Goal: Task Accomplishment & Management: Use online tool/utility

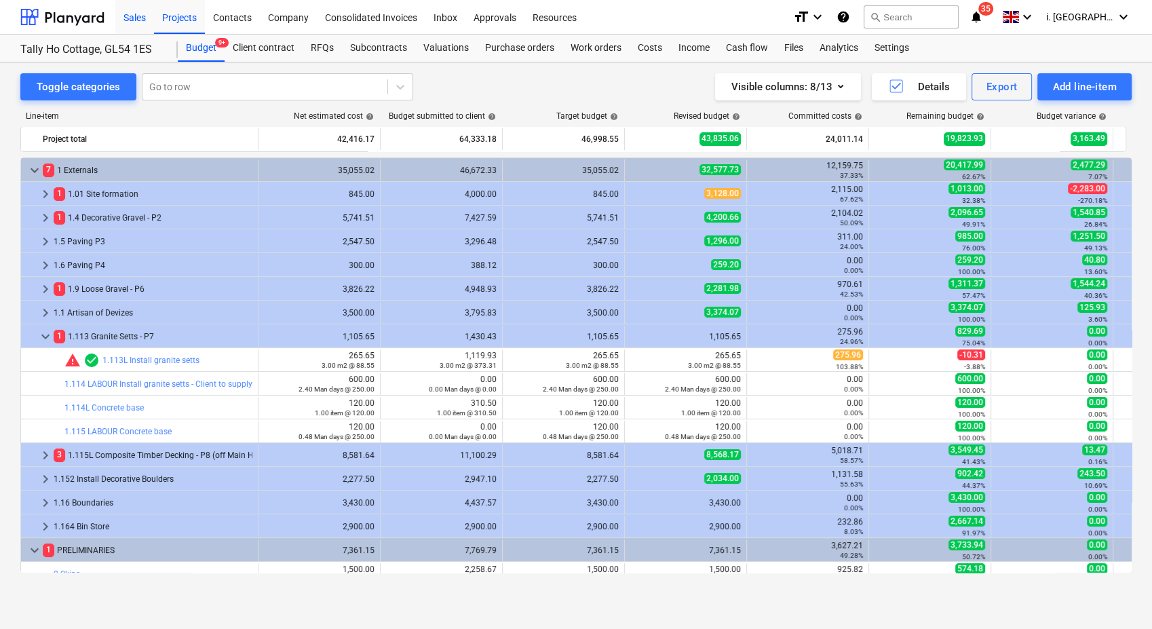
click at [124, 19] on div "Sales" at bounding box center [134, 16] width 39 height 35
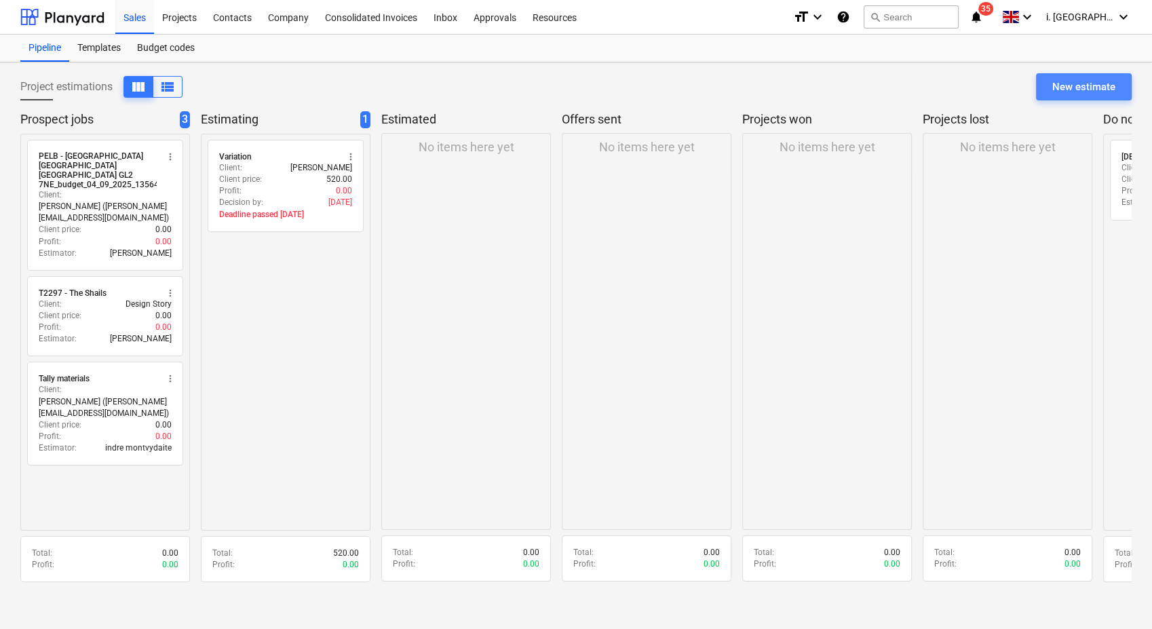
click at [1098, 79] on div "New estimate" at bounding box center [1083, 87] width 63 height 18
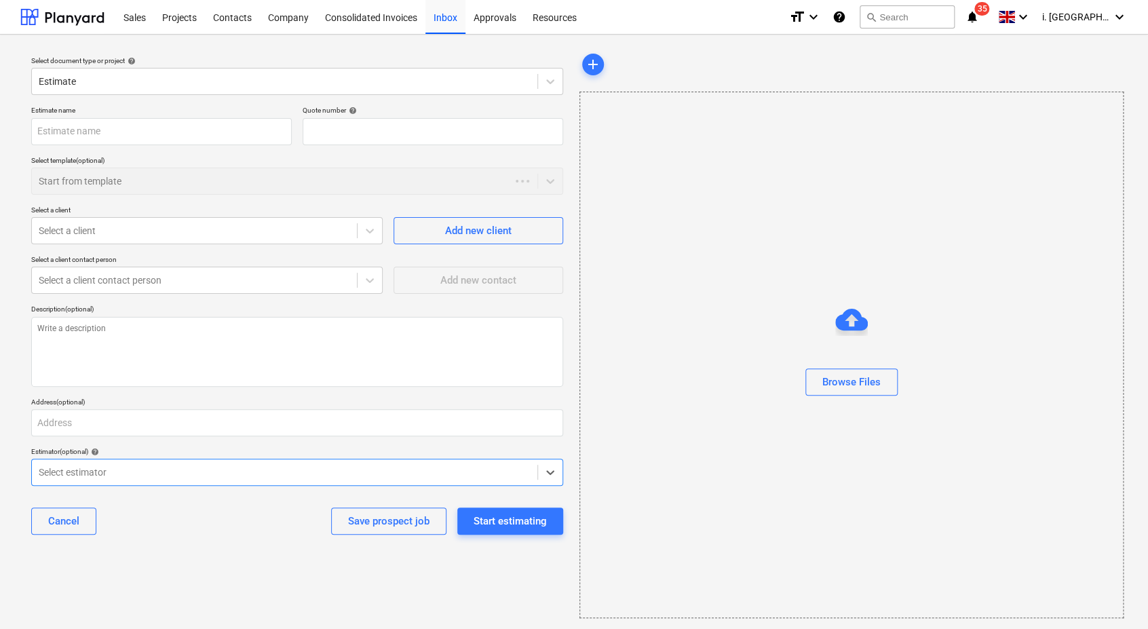
type textarea "x"
type input "QU-0057"
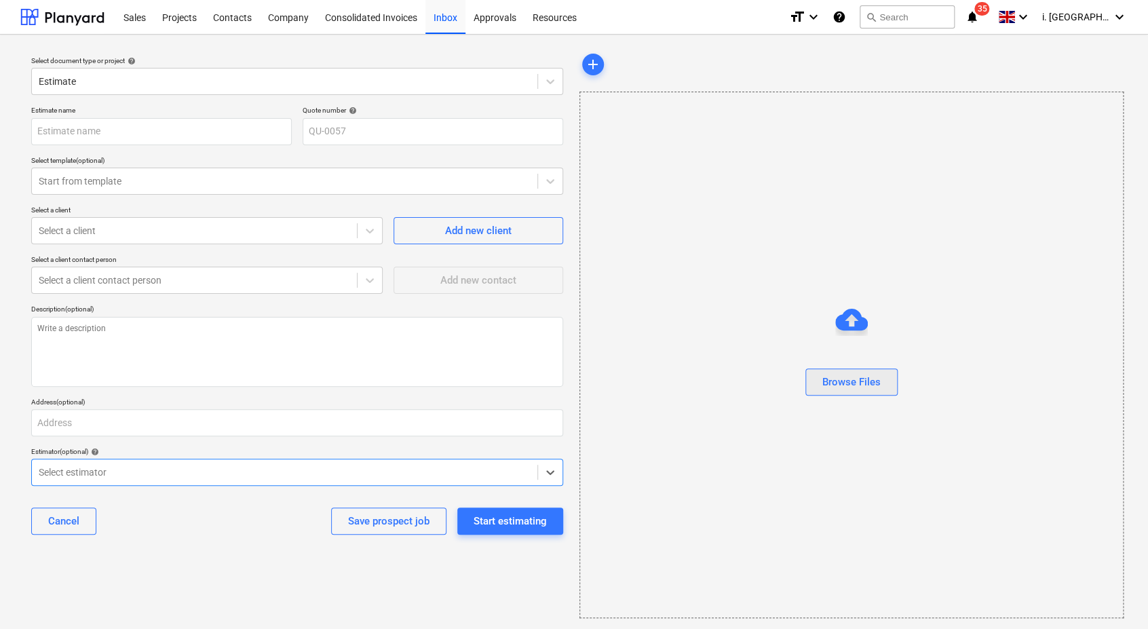
click at [860, 383] on div "Browse Files" at bounding box center [851, 382] width 58 height 18
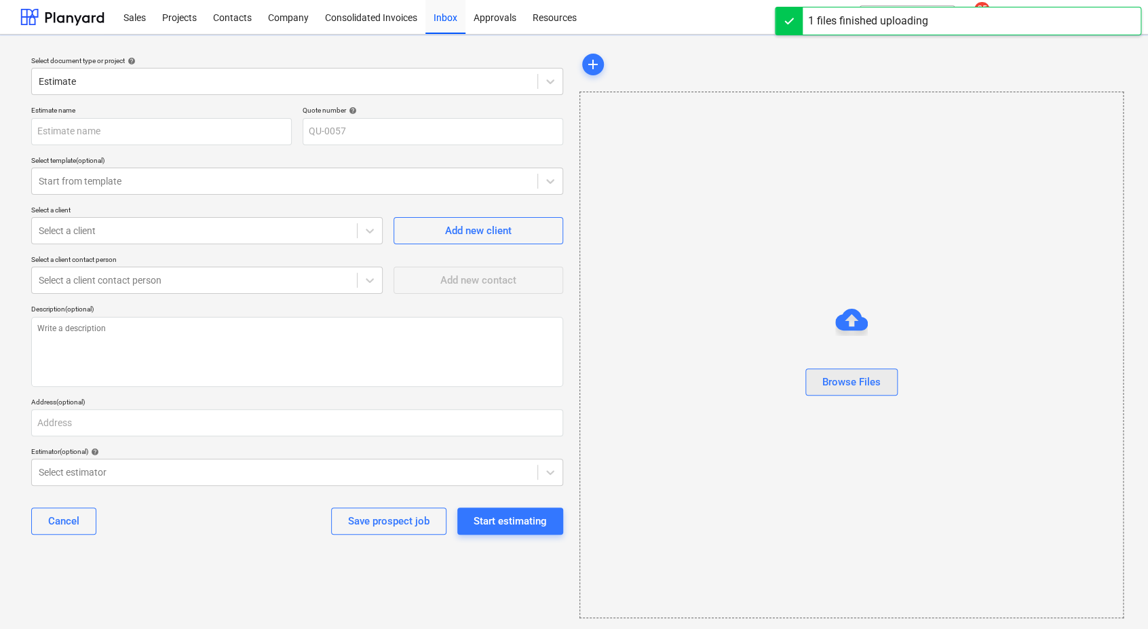
type textarea "x"
type input "estimate_import_template (8).xlsx"
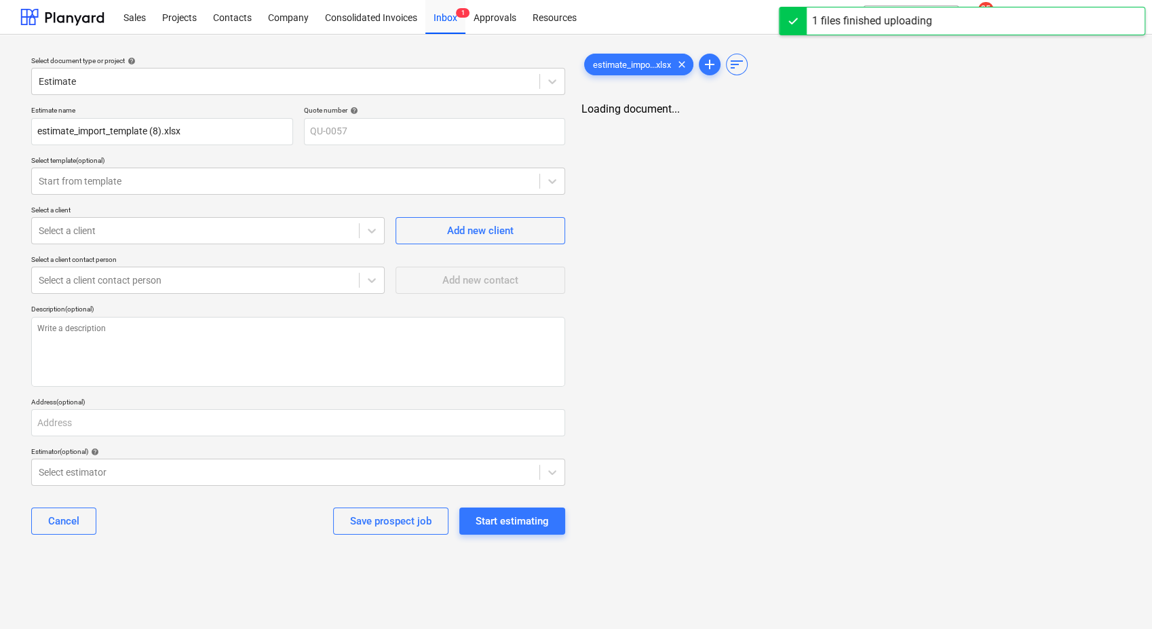
click at [307, 491] on div "Estimate name estimate_import_template (8).xlsx Quote number help QU-0057 Selec…" at bounding box center [298, 325] width 545 height 451
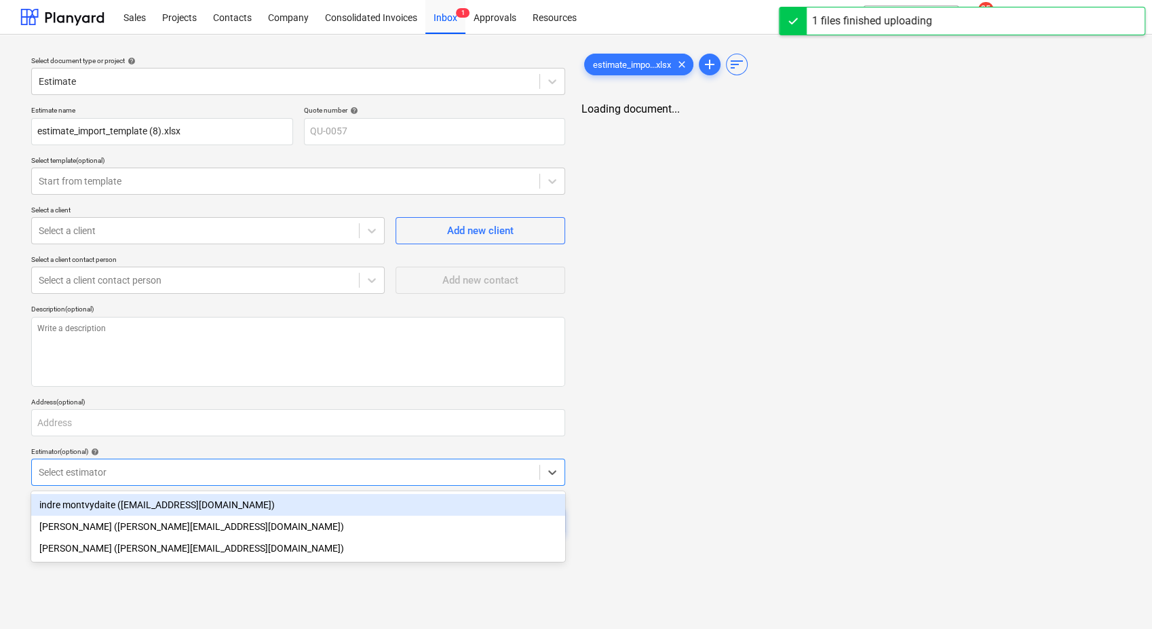
click at [290, 476] on div at bounding box center [286, 472] width 494 height 14
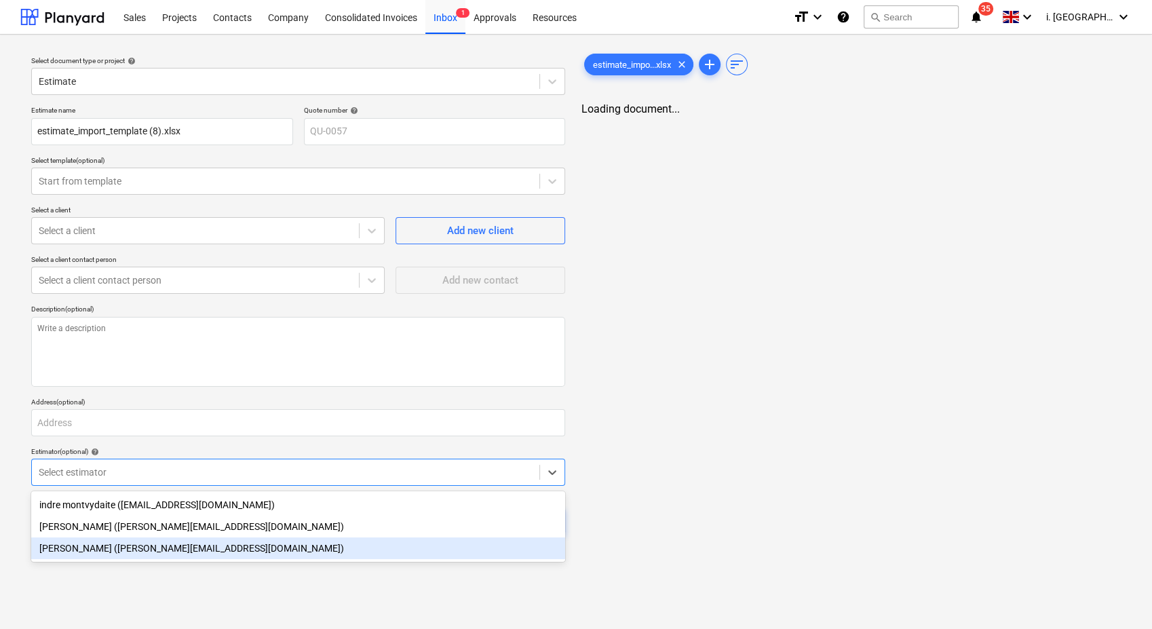
click at [268, 544] on div "[PERSON_NAME] ([PERSON_NAME][EMAIL_ADDRESS][DOMAIN_NAME])" at bounding box center [298, 548] width 534 height 22
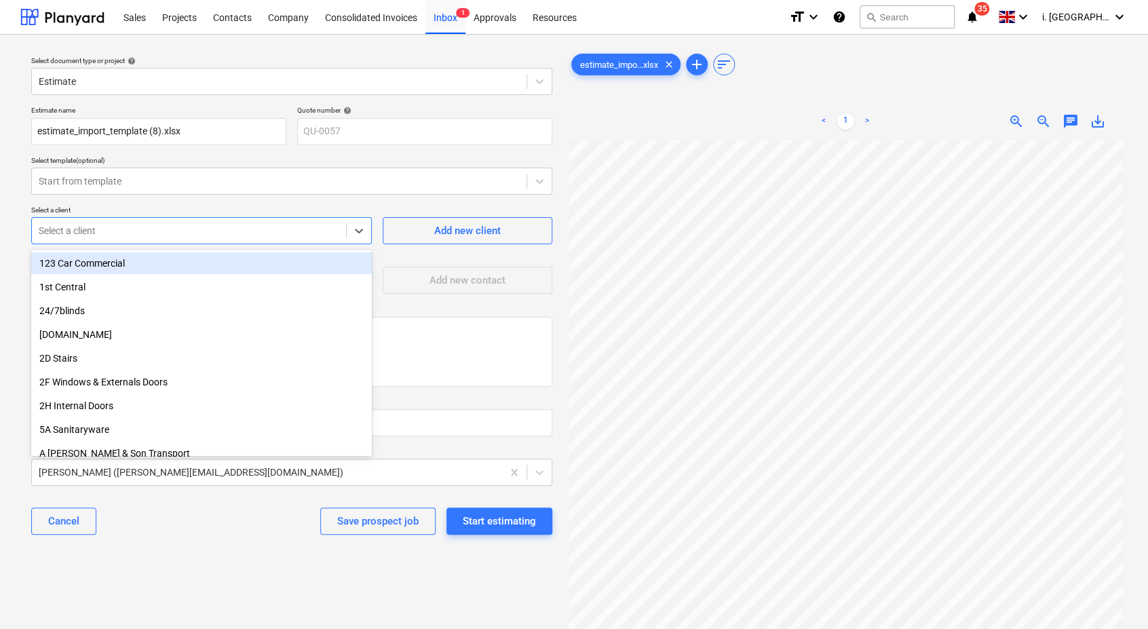
click at [275, 231] on div at bounding box center [189, 231] width 301 height 14
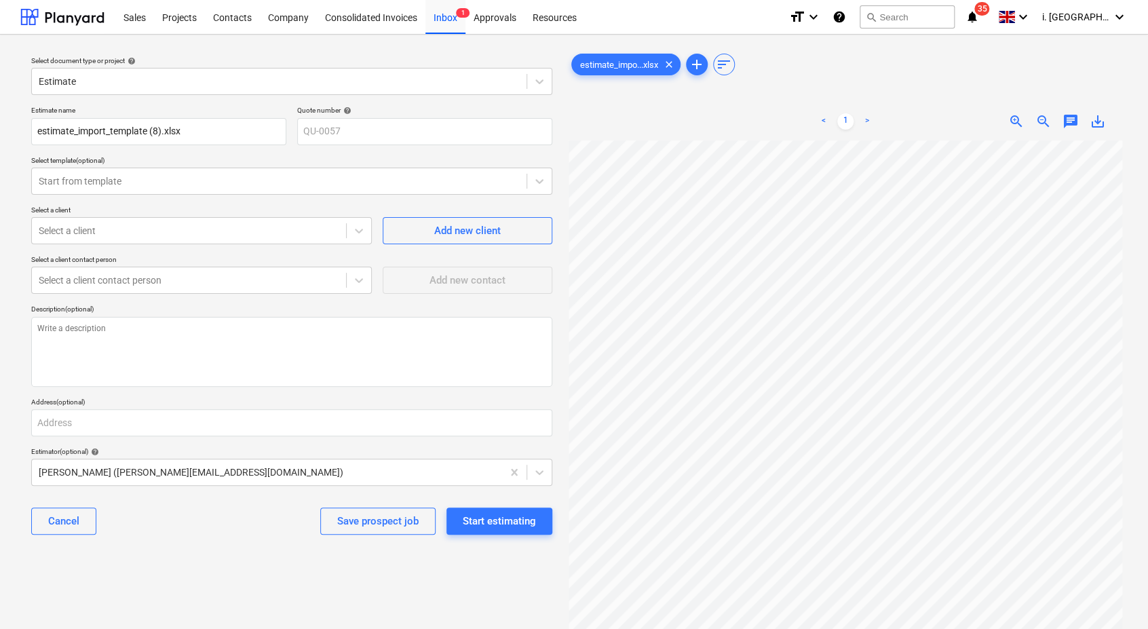
type textarea "x"
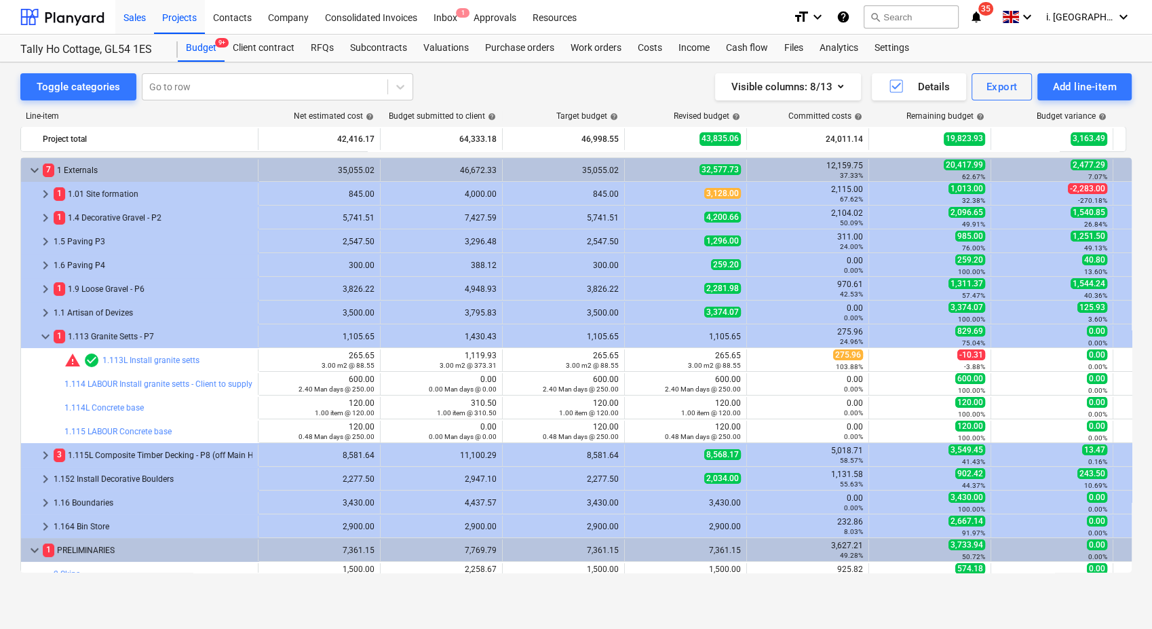
click at [122, 16] on div "Sales" at bounding box center [134, 16] width 39 height 35
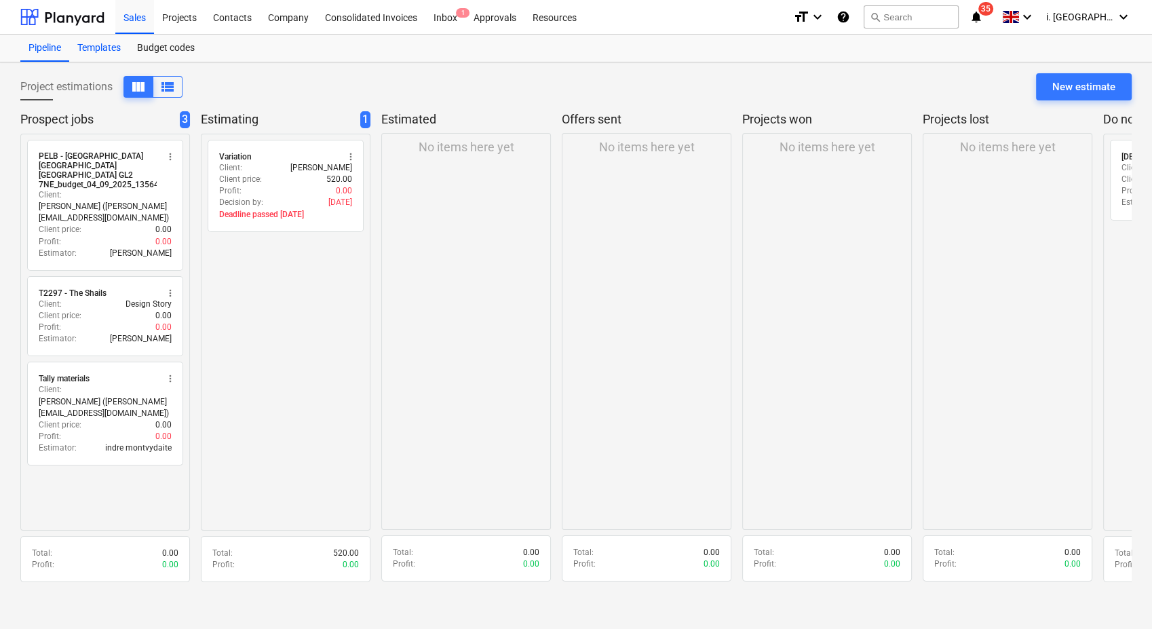
click at [109, 52] on div "Templates" at bounding box center [99, 48] width 60 height 27
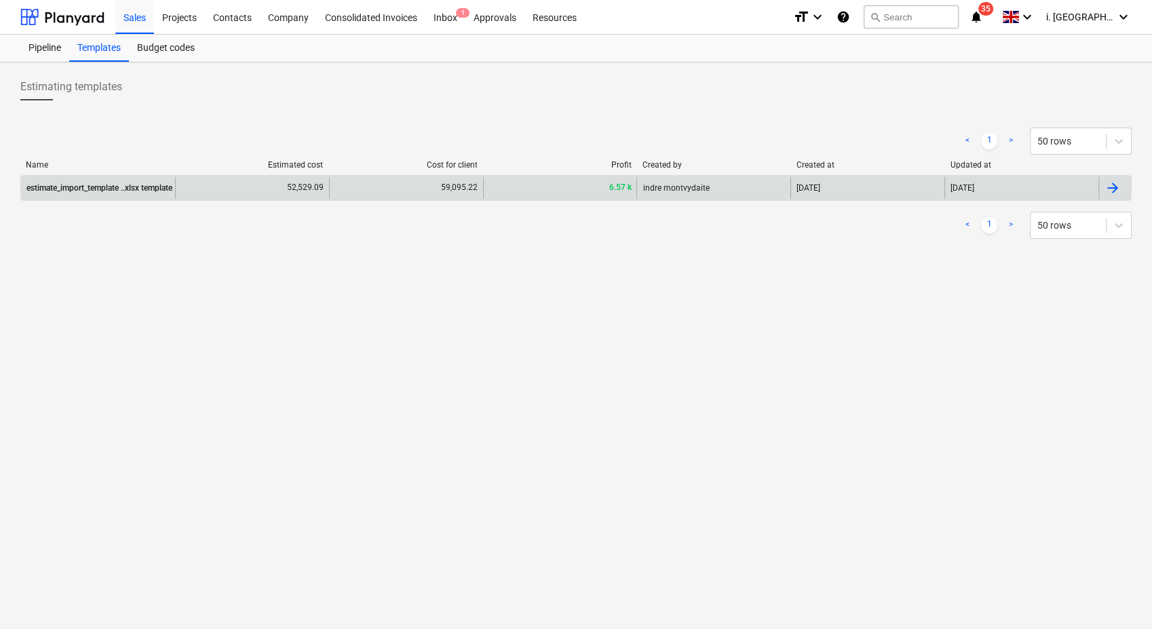
click at [112, 189] on div "estimate_import_template ..xlsx template" at bounding box center [99, 187] width 146 height 9
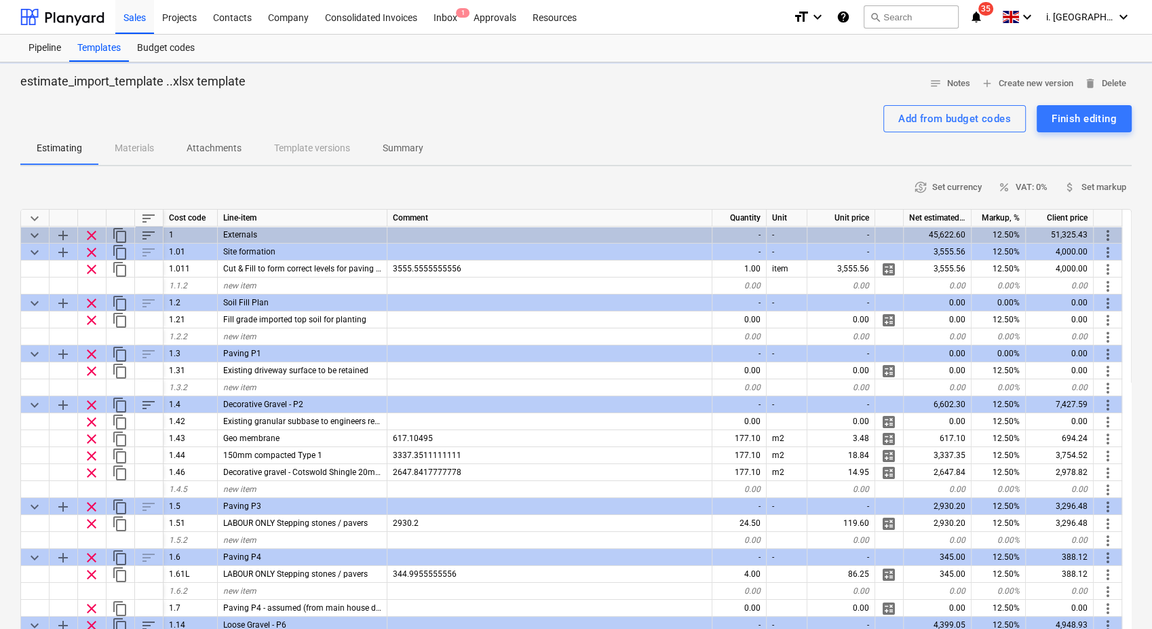
type textarea "x"
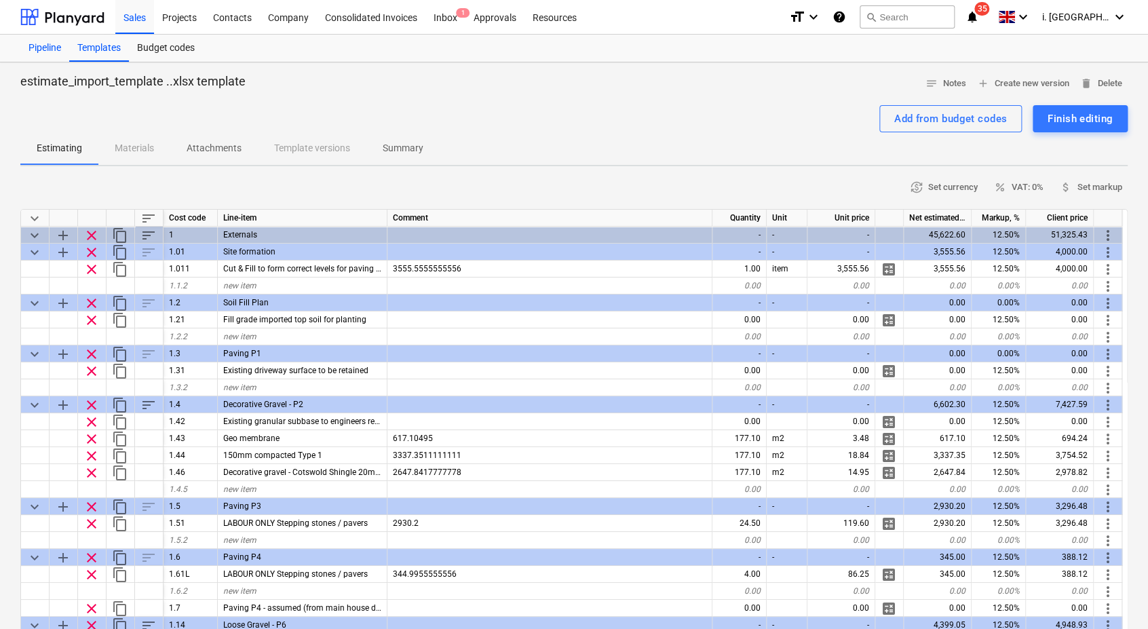
click at [41, 52] on div "Pipeline" at bounding box center [44, 48] width 49 height 27
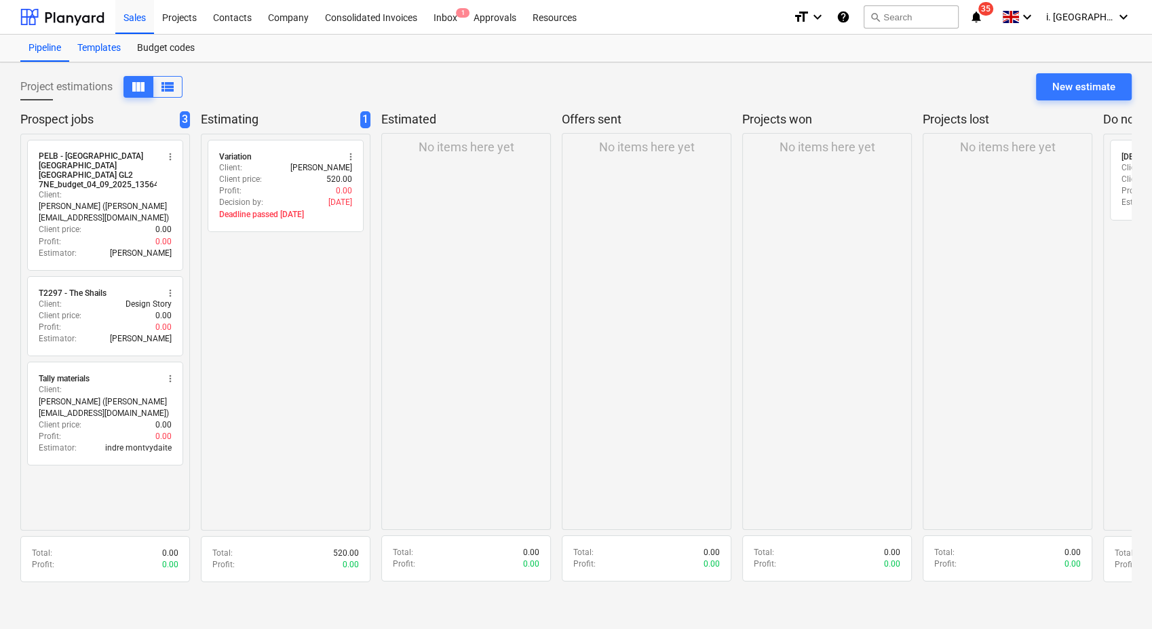
click at [119, 47] on div "Templates" at bounding box center [99, 48] width 60 height 27
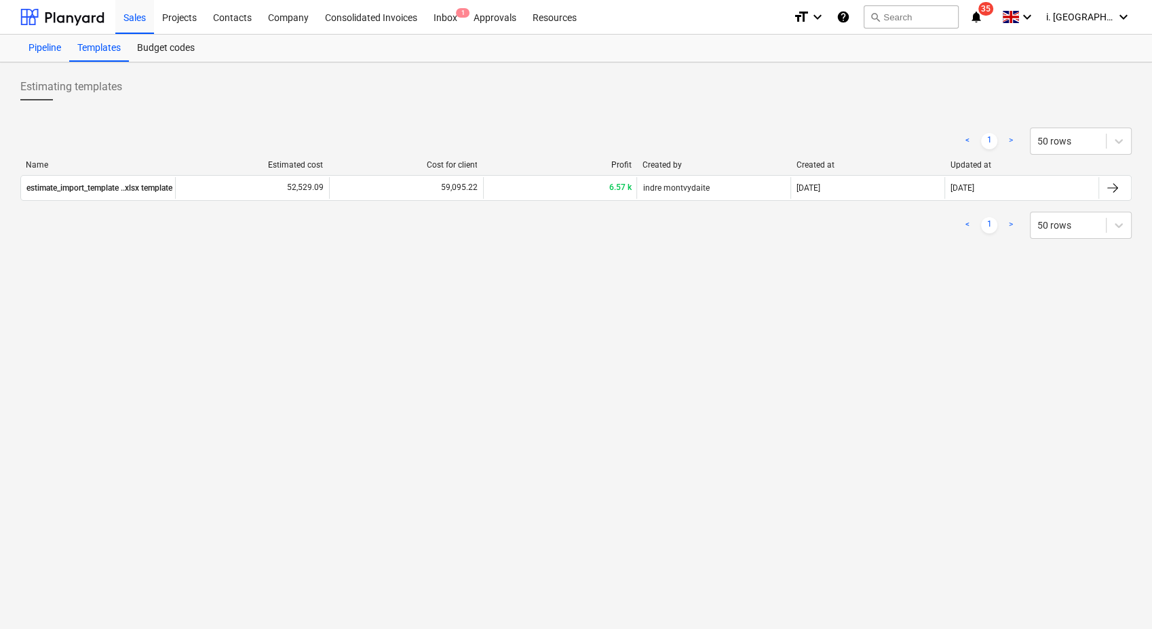
click at [54, 51] on div "Pipeline" at bounding box center [44, 48] width 49 height 27
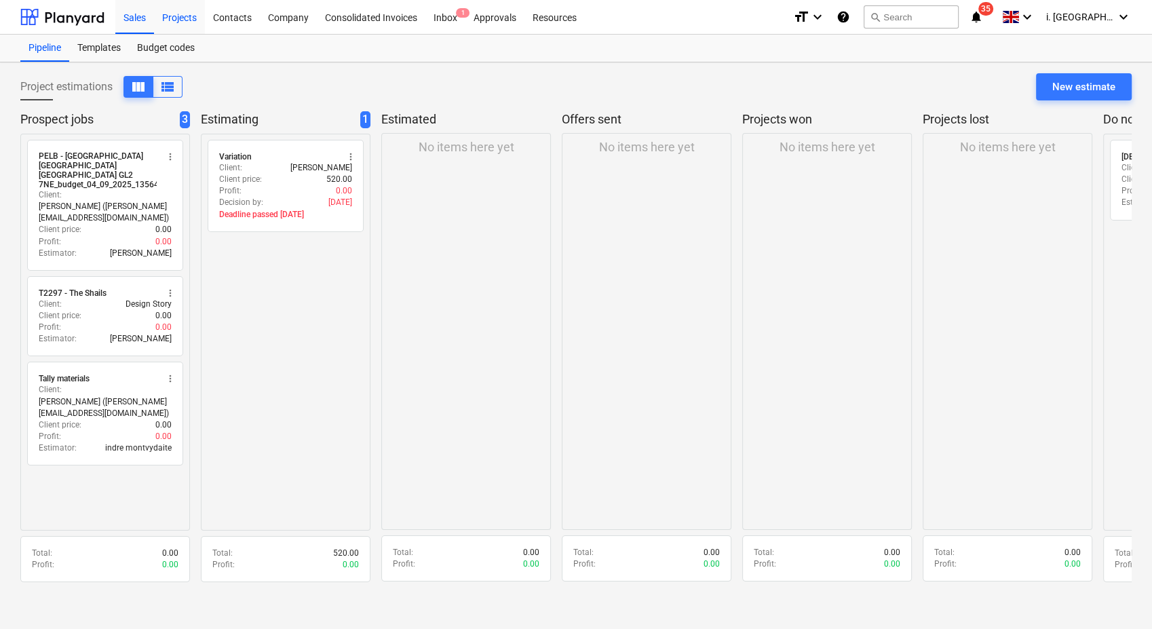
click at [179, 20] on div "Projects" at bounding box center [179, 16] width 51 height 35
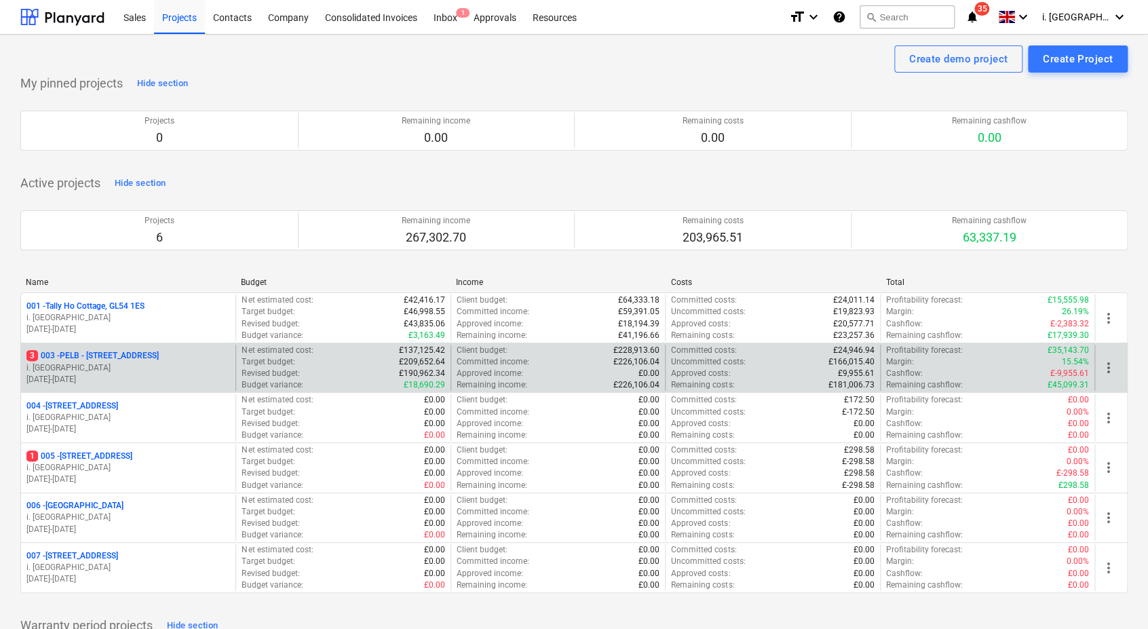
click at [67, 353] on p "3 003 - PELB - Castle lane, Moreton Valence, GL2 7NE" at bounding box center [92, 356] width 132 height 12
